Goal: Find contact information

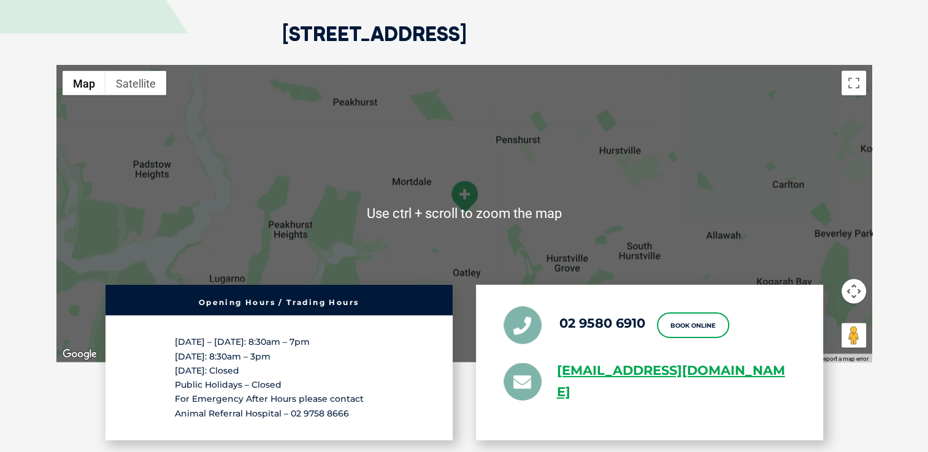
scroll to position [2514, 0]
